Goal: Check status: Check status

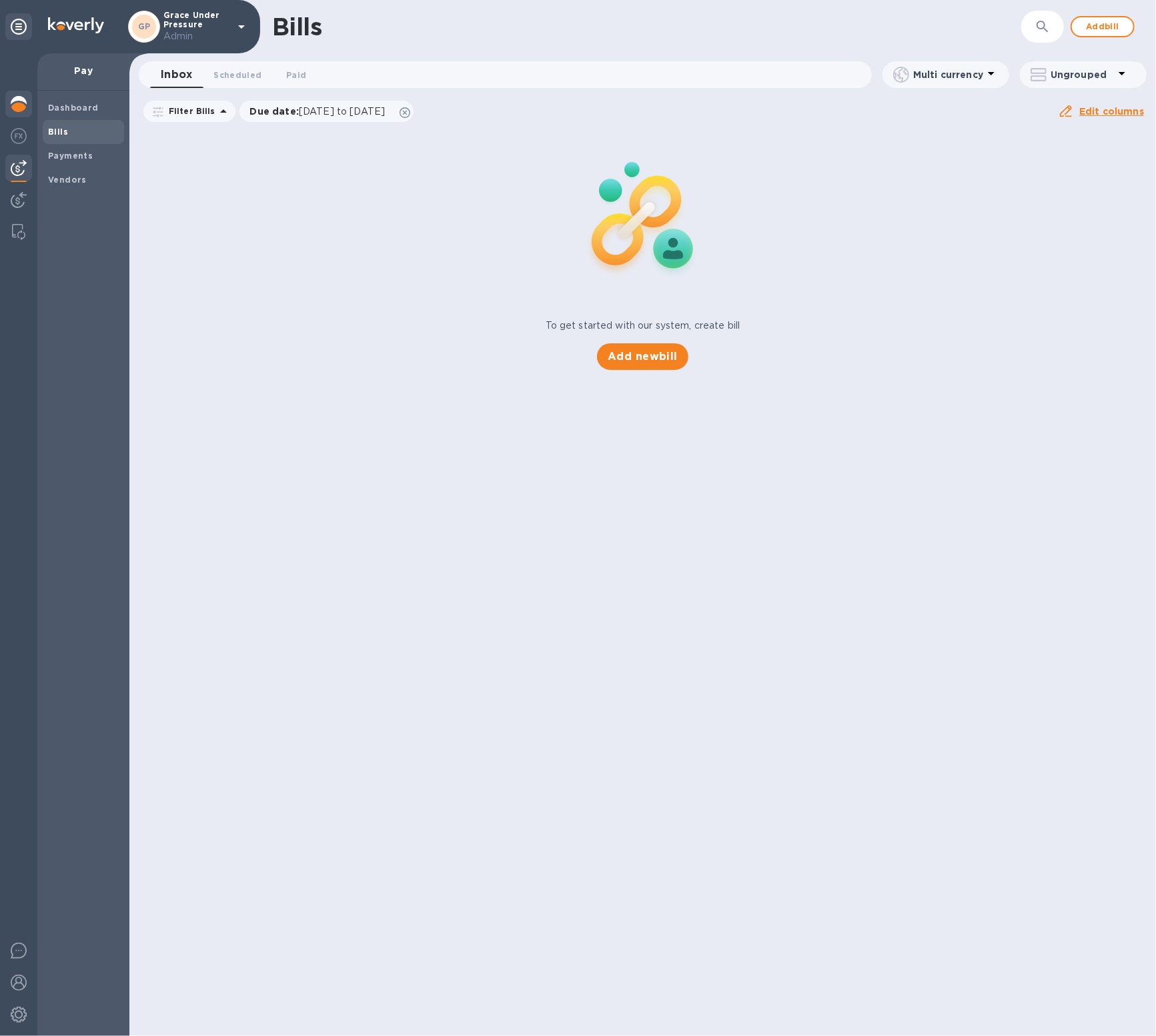
click at [20, 117] on div at bounding box center [18, 105] width 27 height 30
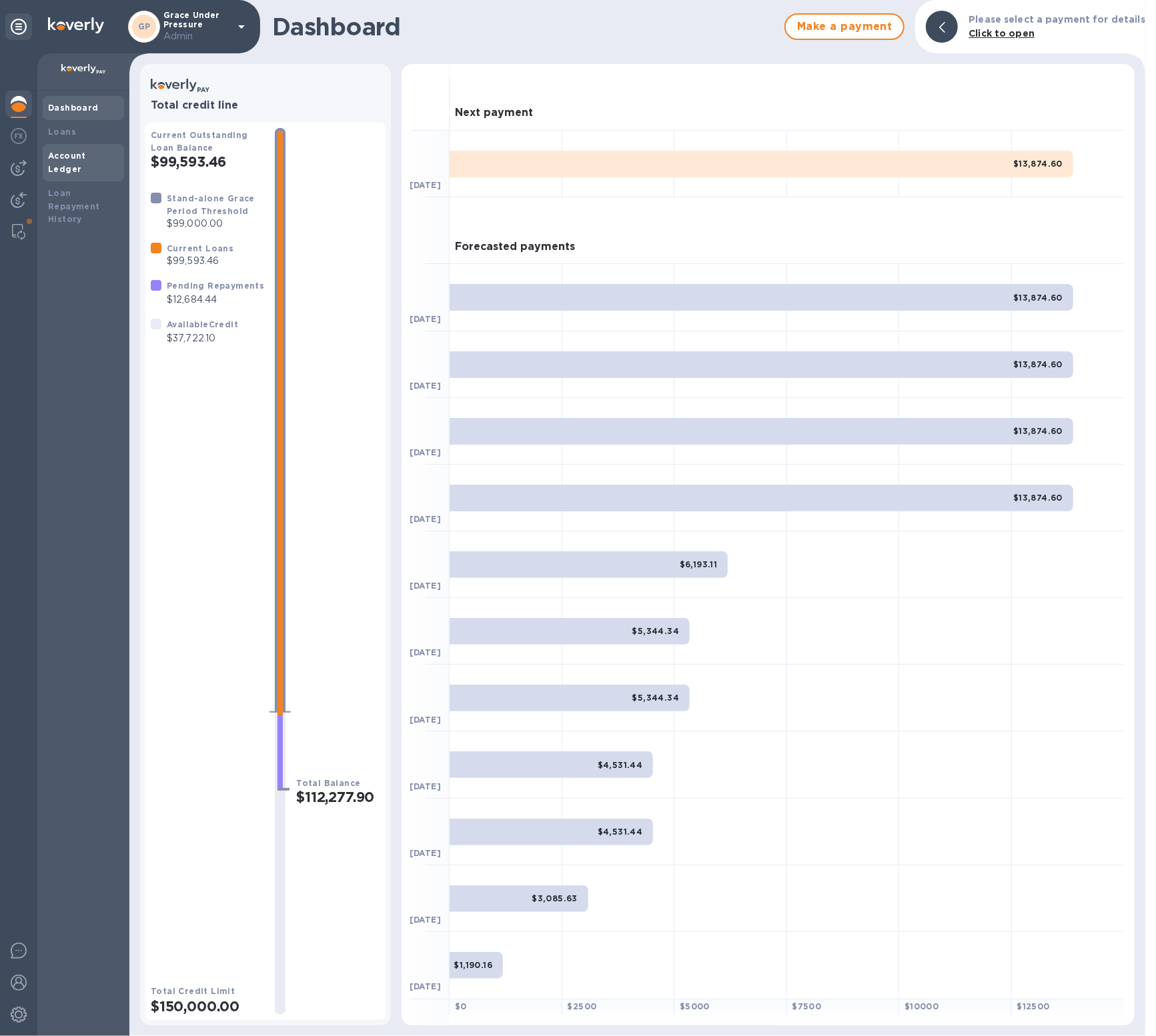
click at [98, 160] on div "Account Ledger" at bounding box center [84, 162] width 71 height 27
